Goal: Find contact information: Find contact information

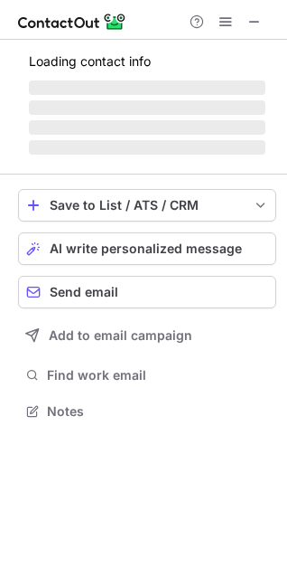
scroll to position [410, 287]
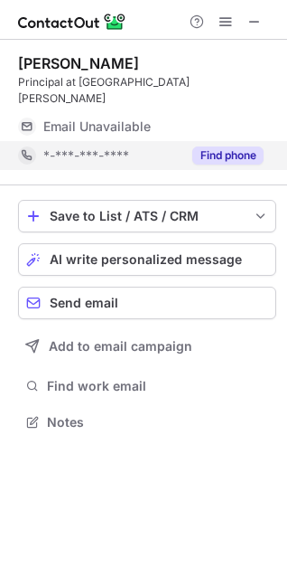
click at [230, 145] on div "Find phone" at bounding box center [223, 155] width 82 height 29
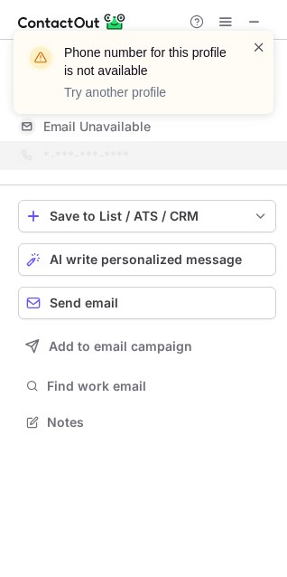
click at [266, 44] on span at bounding box center [259, 47] width 14 height 18
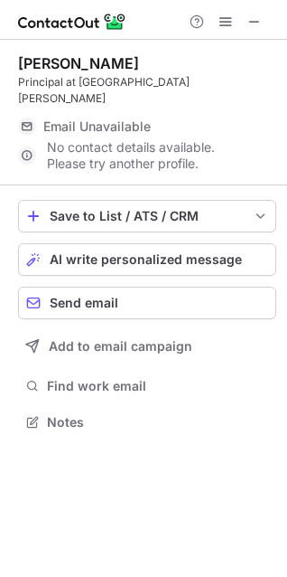
click at [85, 127] on span "Email Unavailable" at bounding box center [97, 126] width 108 height 16
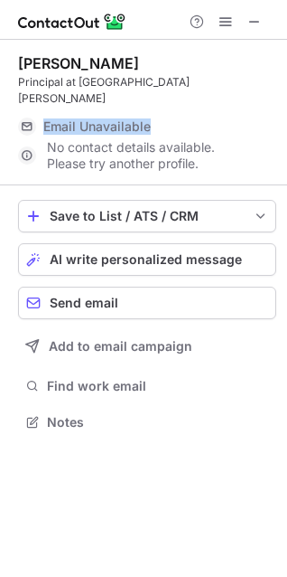
click at [85, 127] on span "Email Unavailable" at bounding box center [97, 126] width 108 height 16
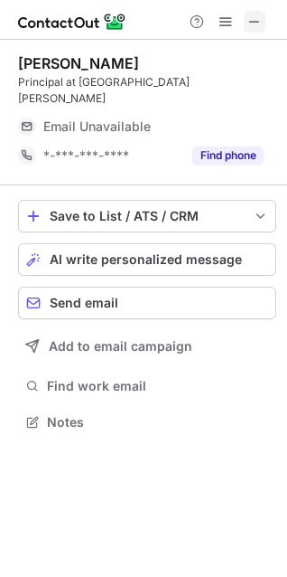
click at [258, 22] on span at bounding box center [255, 21] width 14 height 14
click at [92, 300] on span "Send email" at bounding box center [84, 303] width 69 height 14
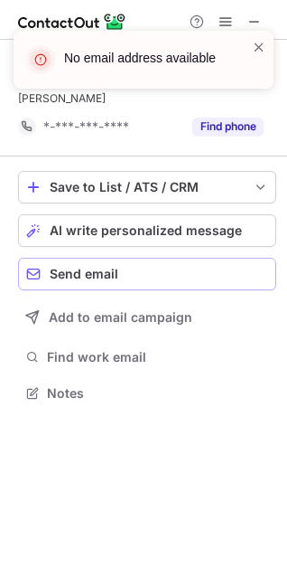
scroll to position [381, 287]
click at [248, 107] on div "No email address available" at bounding box center [143, 67] width 289 height 108
click at [247, 118] on div "No email address available" at bounding box center [143, 67] width 289 height 108
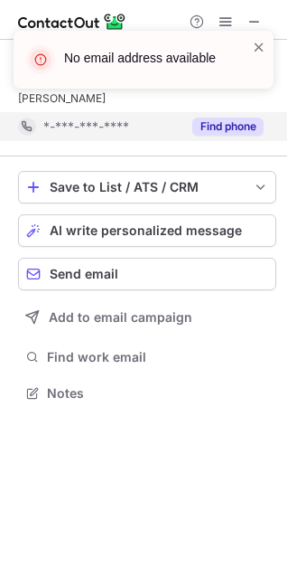
click at [222, 130] on button "Find phone" at bounding box center [228, 127] width 71 height 18
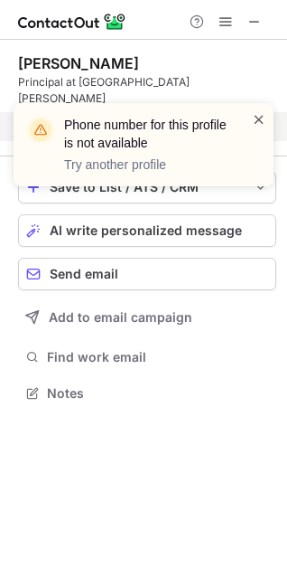
click at [257, 118] on span at bounding box center [259, 119] width 14 height 18
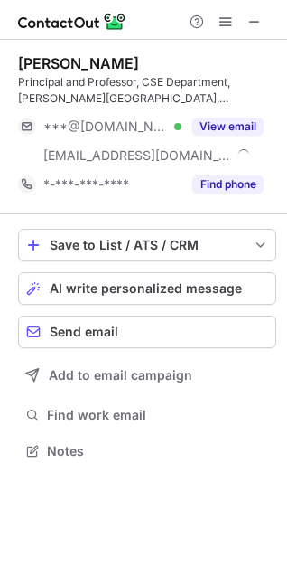
scroll to position [438, 287]
